Goal: Obtain resource: Download file/media

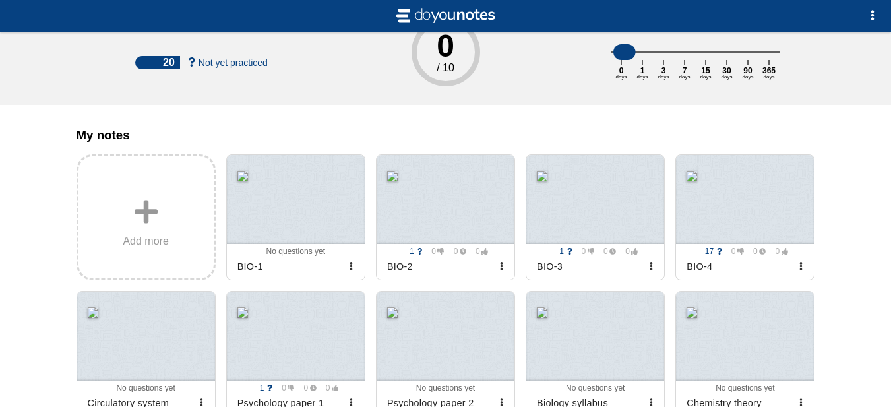
scroll to position [80, 0]
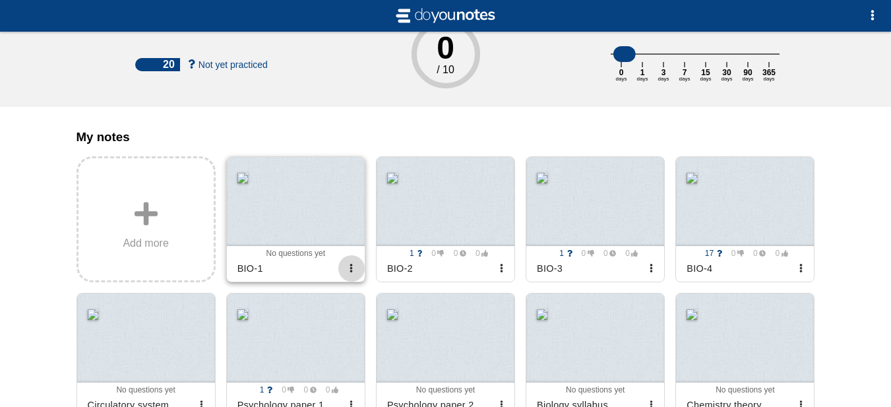
click at [353, 272] on span "button" at bounding box center [351, 268] width 9 height 9
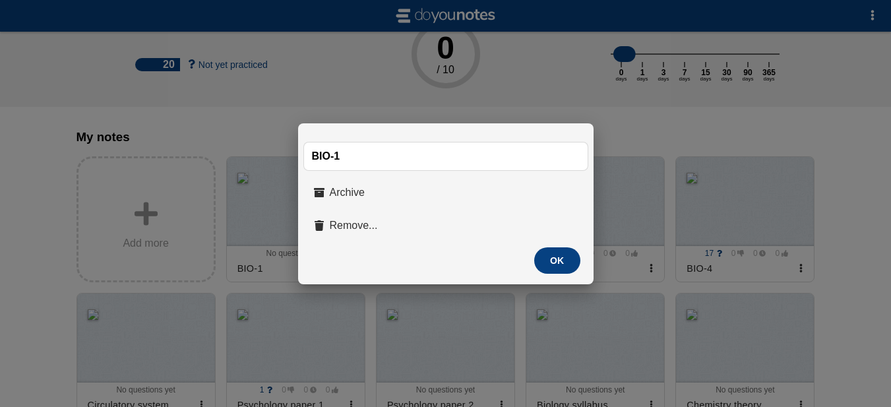
click at [561, 264] on button "OK" at bounding box center [557, 260] width 46 height 26
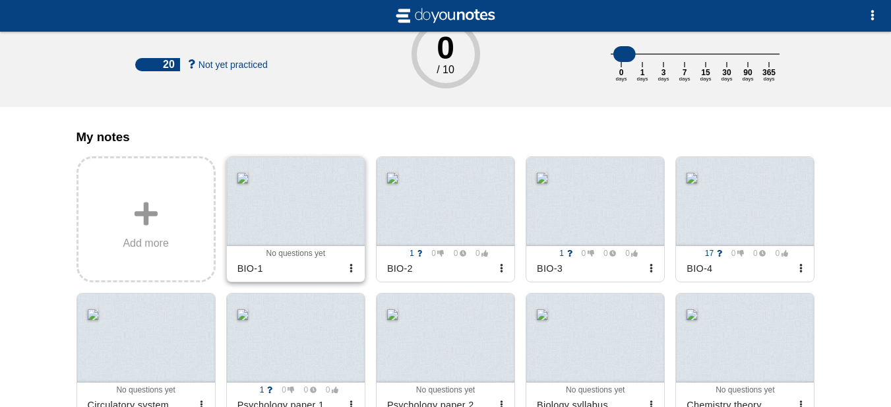
click at [315, 217] on div at bounding box center [296, 201] width 138 height 89
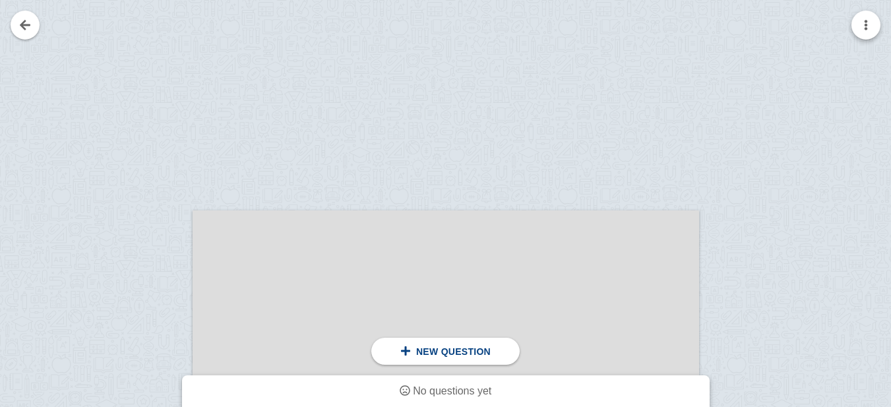
click at [873, 23] on button "button" at bounding box center [865, 25] width 29 height 29
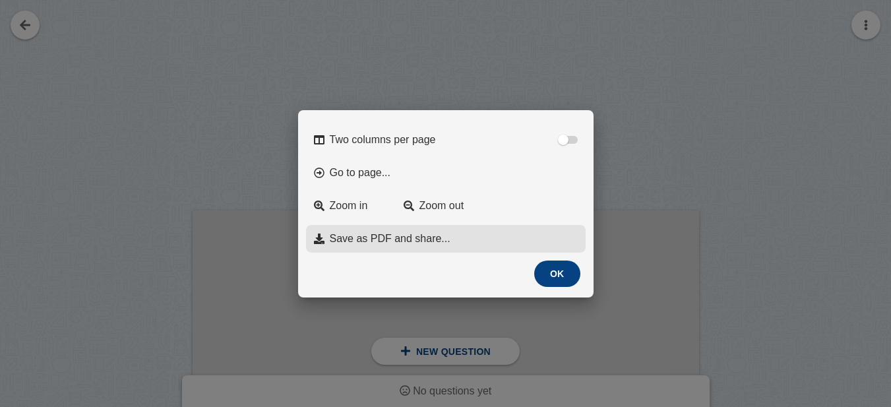
click at [431, 240] on span "Save as PDF and share..." at bounding box center [390, 239] width 121 height 12
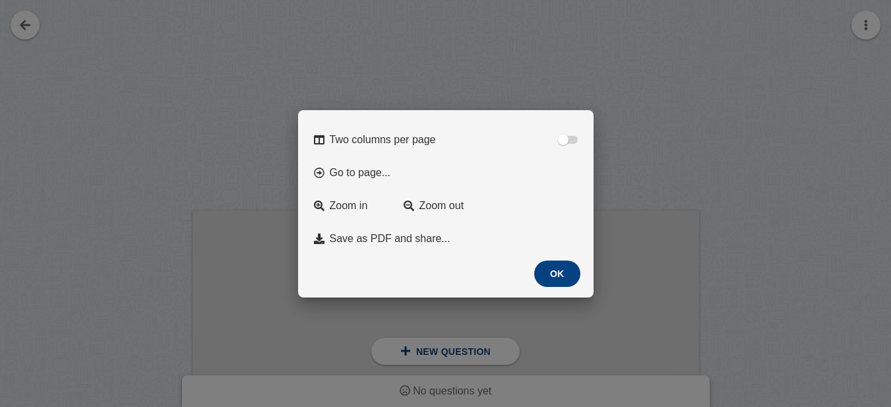
click at [537, 258] on div "Two columns per page Go to page... Zoom in Zoom out Save as PDF and share... Ex…" at bounding box center [445, 203] width 295 height 187
click at [581, 272] on div "OK" at bounding box center [446, 273] width 274 height 26
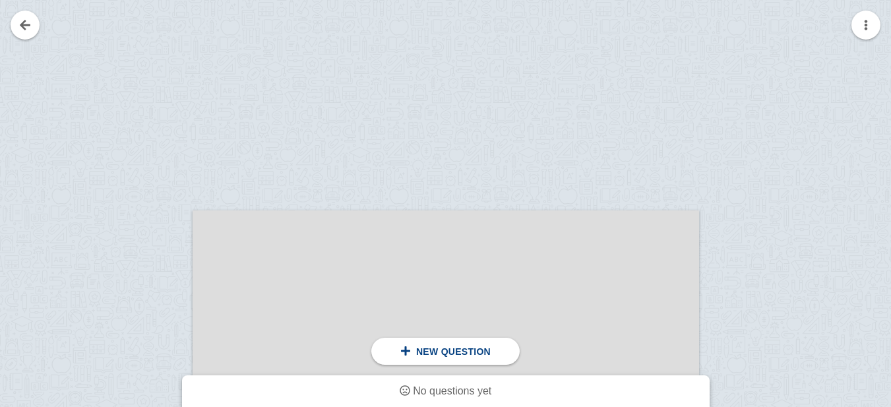
click at [17, 19] on div at bounding box center [445, 203] width 891 height 407
click at [30, 18] on link at bounding box center [25, 25] width 29 height 29
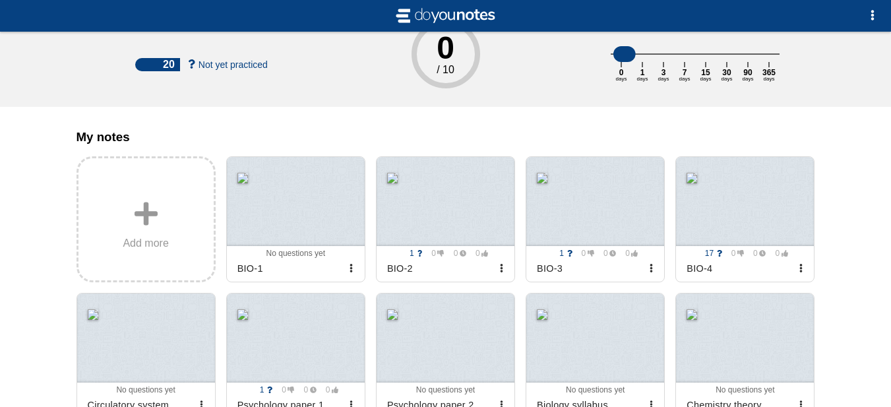
click at [499, 282] on button "button" at bounding box center [501, 268] width 26 height 26
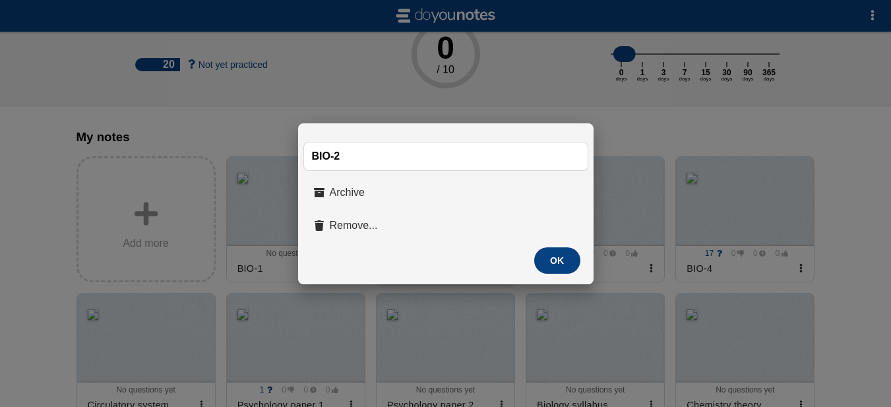
click at [556, 65] on div at bounding box center [445, 203] width 891 height 407
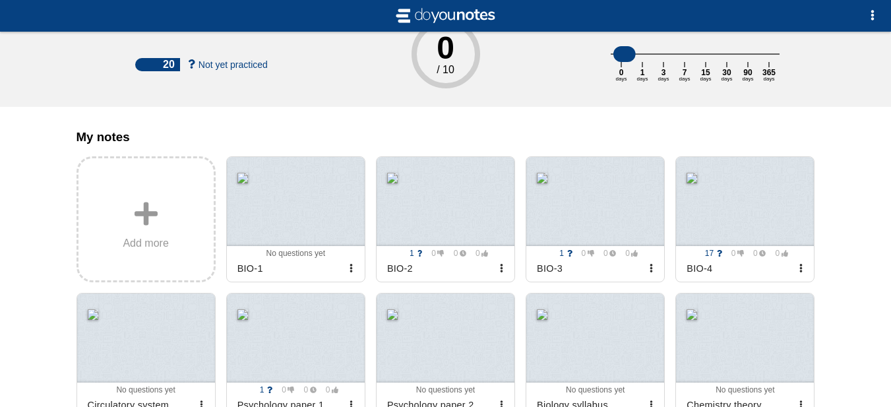
click at [467, 237] on div at bounding box center [445, 201] width 138 height 89
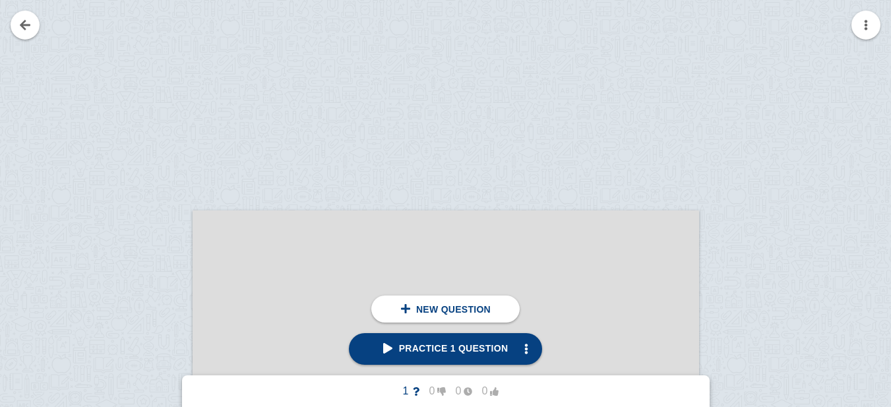
click at [856, 30] on button "button" at bounding box center [865, 25] width 29 height 29
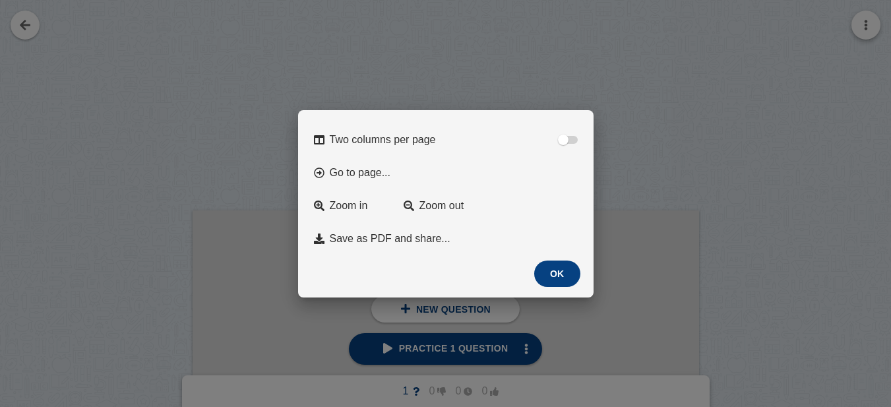
click at [423, 239] on span "Save as PDF and share..." at bounding box center [390, 239] width 121 height 12
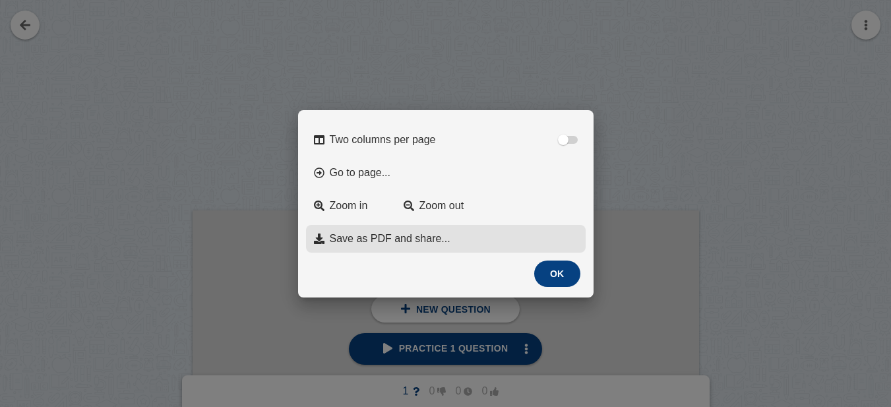
click at [559, 274] on button "OK" at bounding box center [557, 273] width 46 height 26
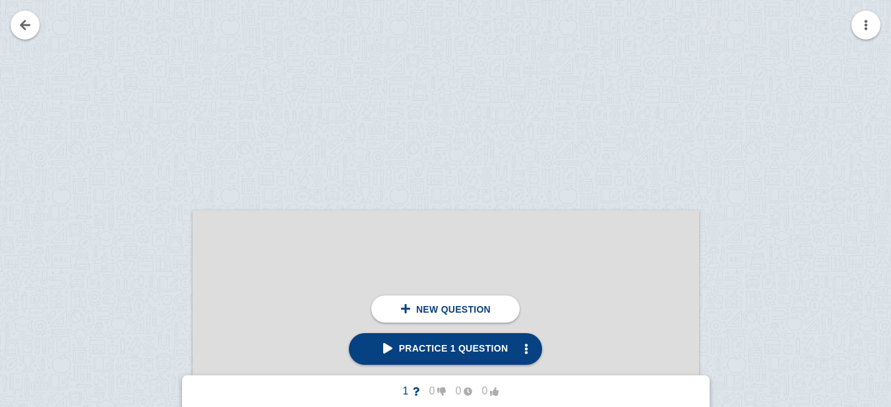
click at [26, 26] on link at bounding box center [25, 25] width 29 height 29
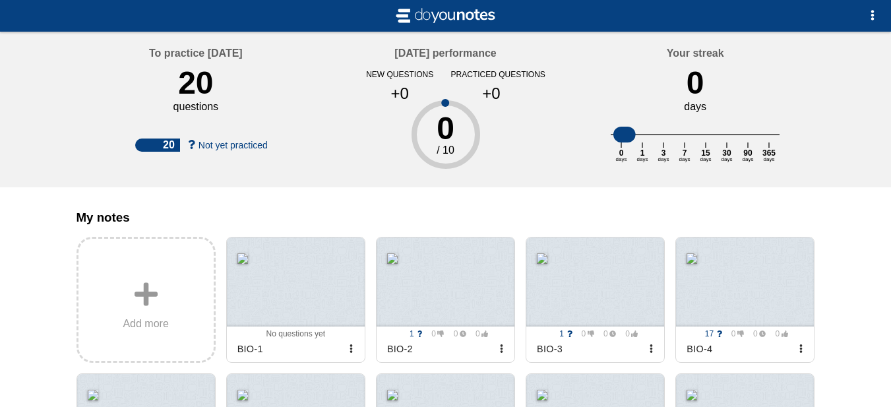
scroll to position [80, 0]
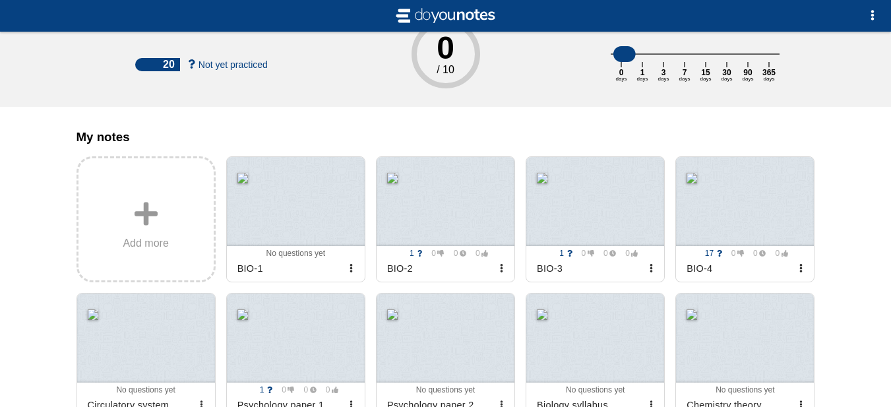
click at [601, 244] on div at bounding box center [595, 201] width 138 height 89
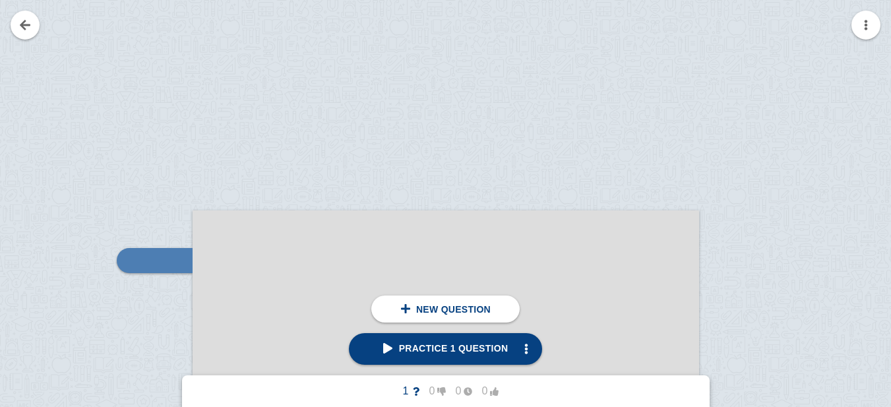
click at [864, 22] on button "button" at bounding box center [865, 25] width 29 height 29
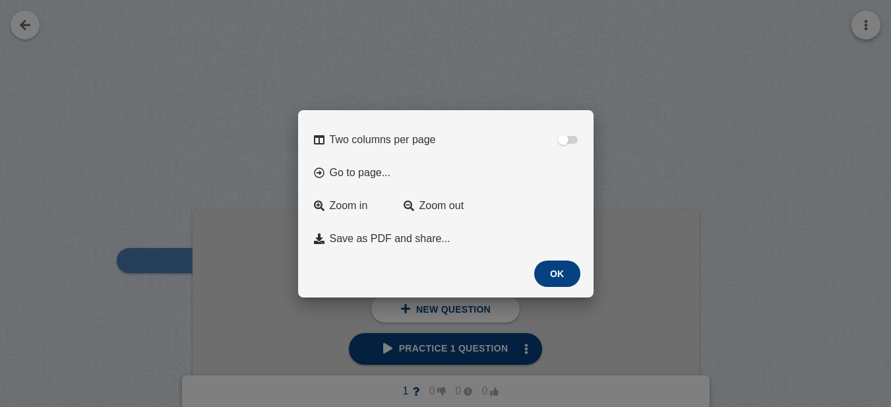
click at [394, 236] on span "Save as PDF and share..." at bounding box center [390, 239] width 121 height 12
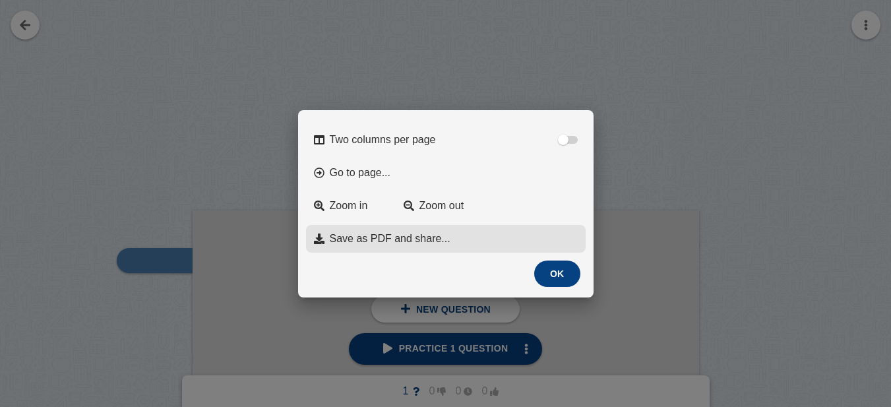
click at [68, 72] on div at bounding box center [445, 203] width 891 height 407
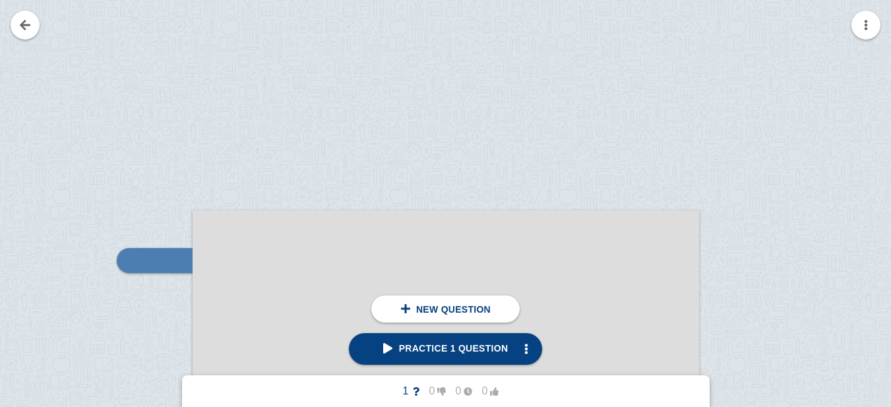
click at [25, 23] on link at bounding box center [25, 25] width 29 height 29
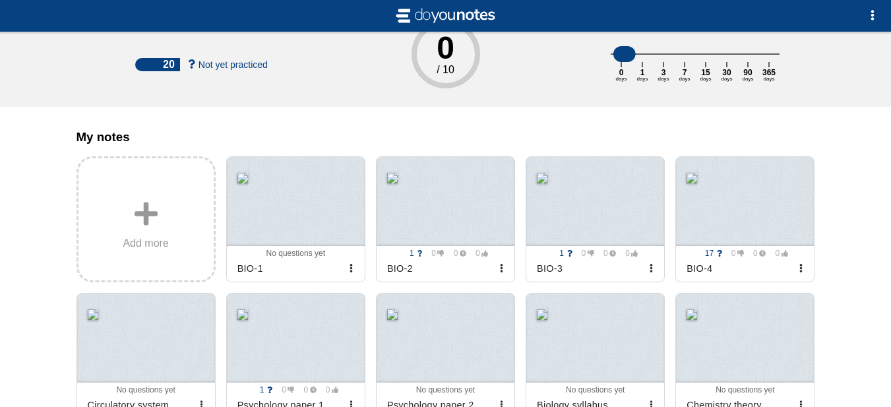
click at [738, 217] on div at bounding box center [745, 201] width 138 height 89
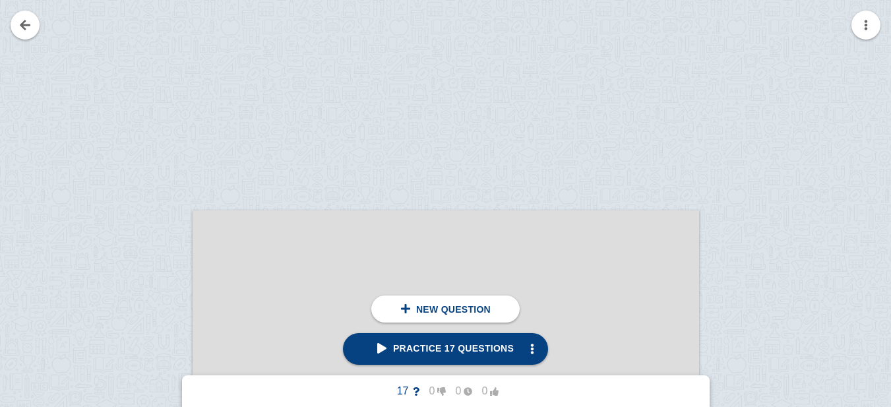
click at [870, 23] on button "button" at bounding box center [865, 25] width 29 height 29
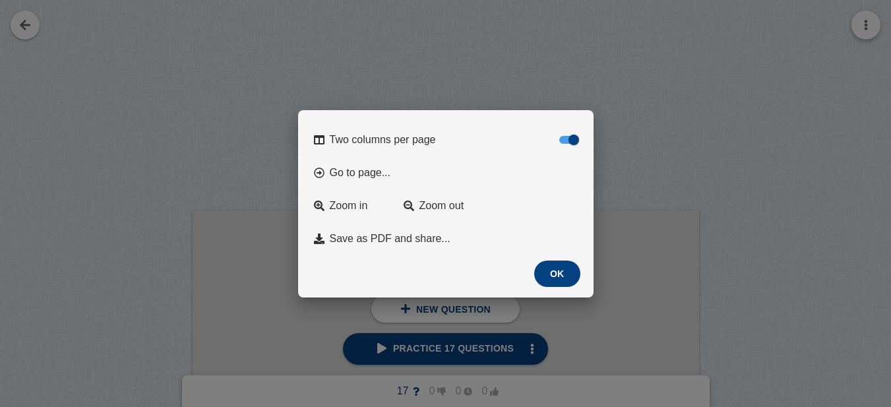
click at [422, 234] on span "Save as PDF and share..." at bounding box center [390, 239] width 121 height 12
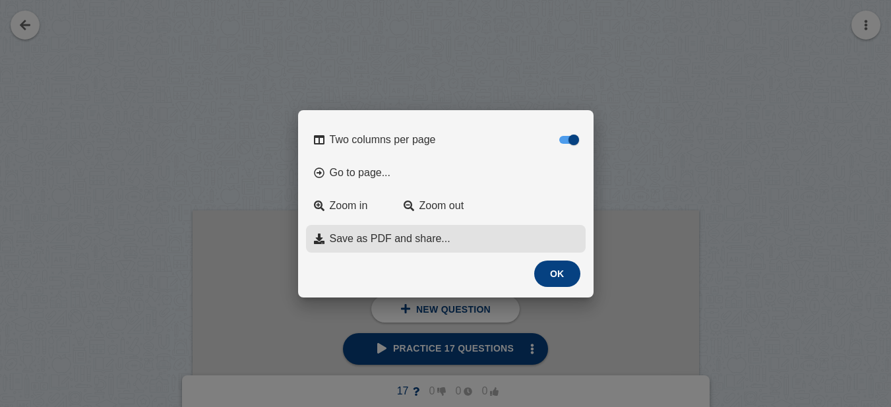
click at [798, 183] on div at bounding box center [445, 203] width 891 height 407
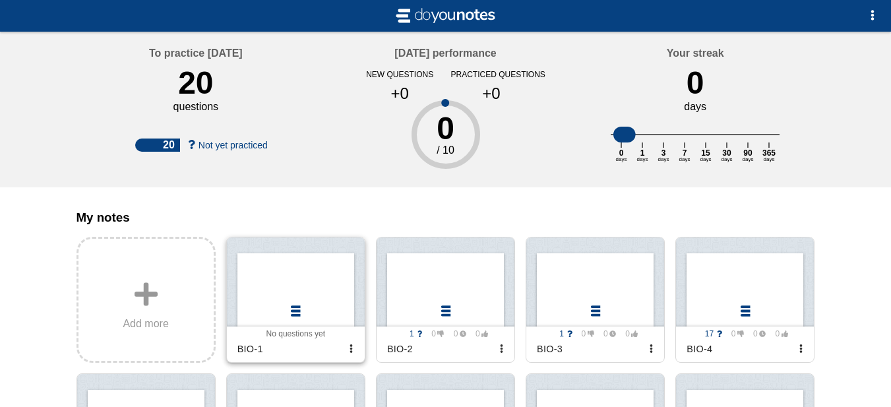
click at [260, 312] on div at bounding box center [296, 281] width 138 height 89
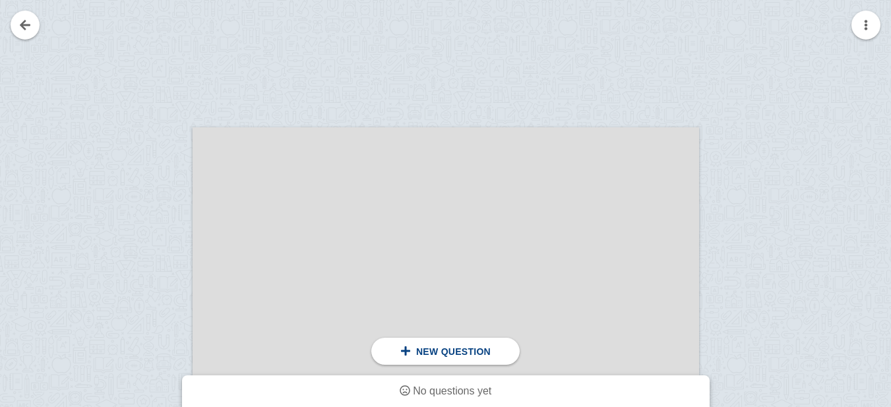
scroll to position [139, 0]
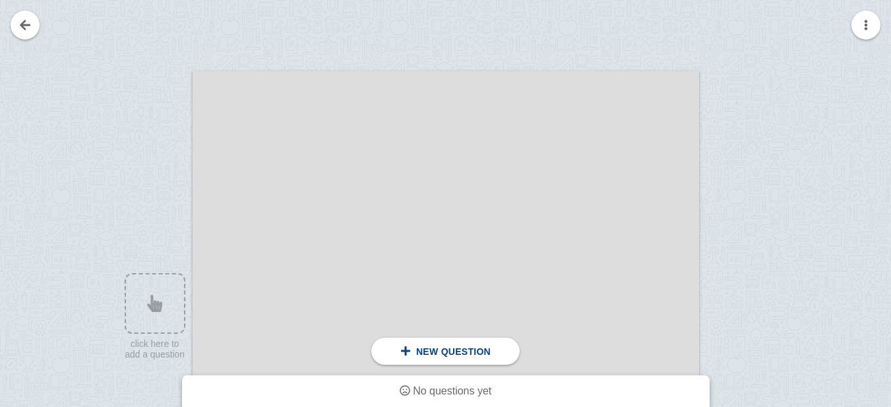
drag, startPoint x: 260, startPoint y: 311, endPoint x: 224, endPoint y: 227, distance: 91.2
click at [224, 227] on div at bounding box center [446, 398] width 506 height 655
drag, startPoint x: 297, startPoint y: 235, endPoint x: 216, endPoint y: 214, distance: 83.8
click at [216, 214] on div at bounding box center [446, 398] width 506 height 655
click at [26, 16] on link at bounding box center [25, 25] width 29 height 29
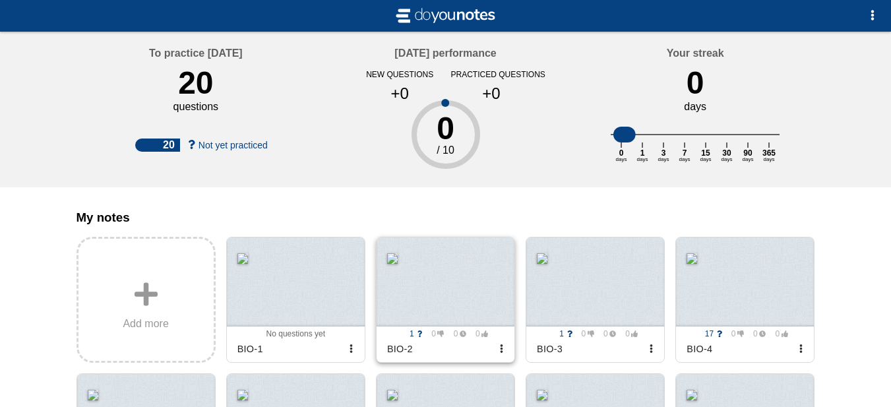
click at [425, 338] on span "0" at bounding box center [435, 333] width 20 height 9
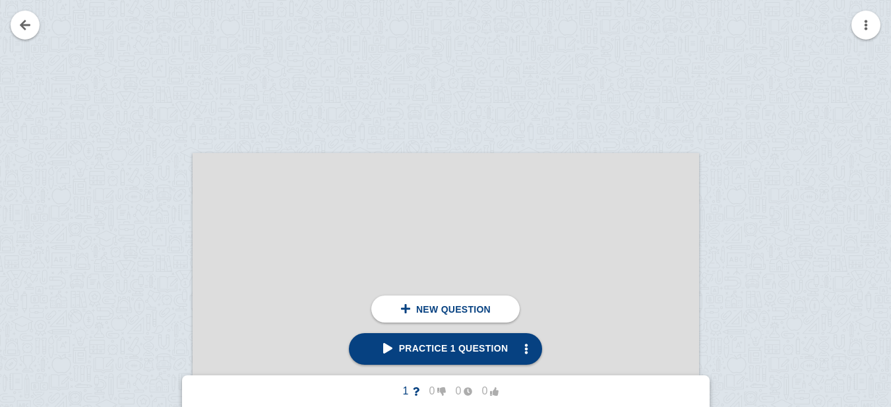
scroll to position [96, 0]
